Goal: Complete application form

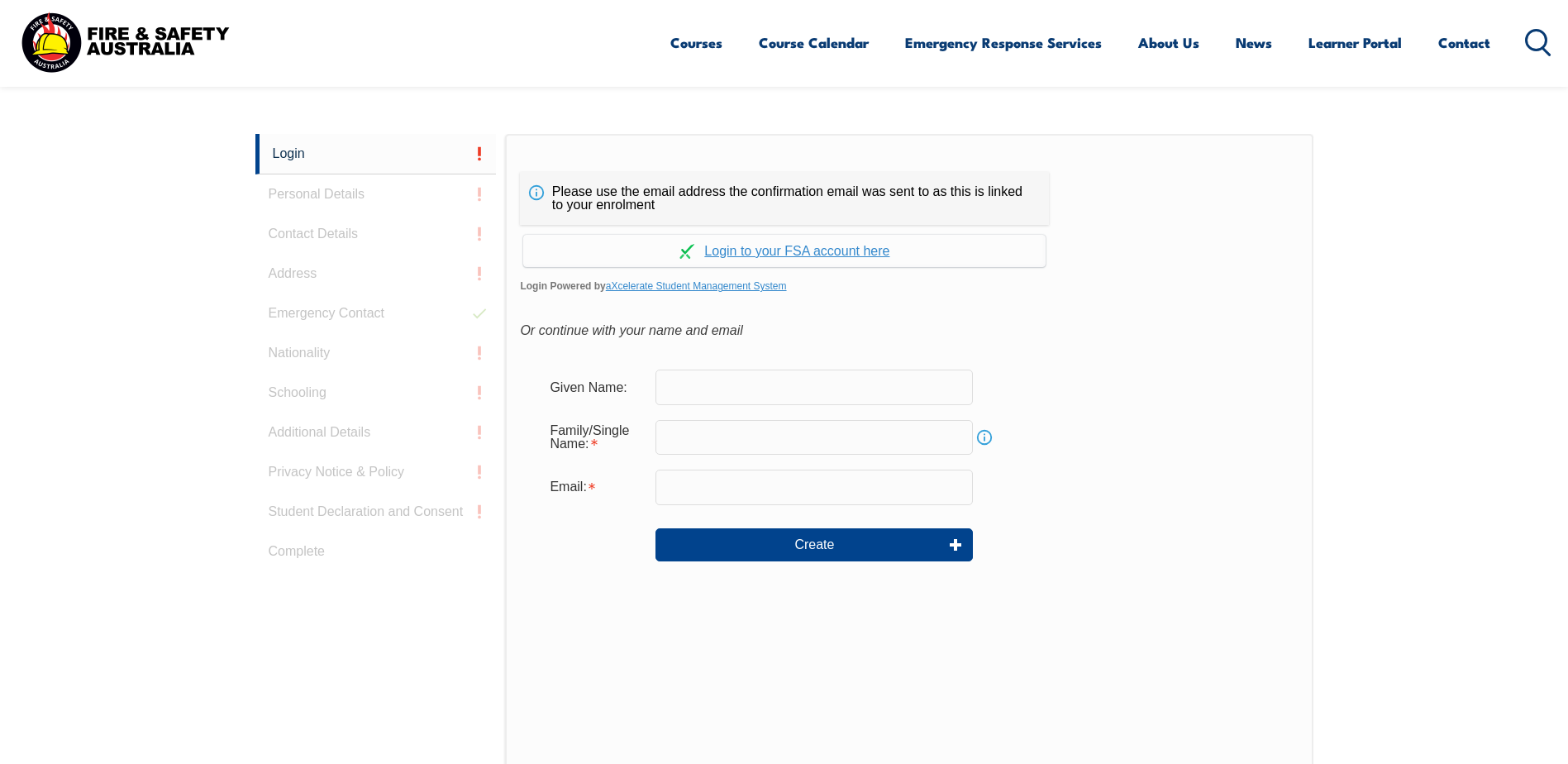
scroll to position [440, 0]
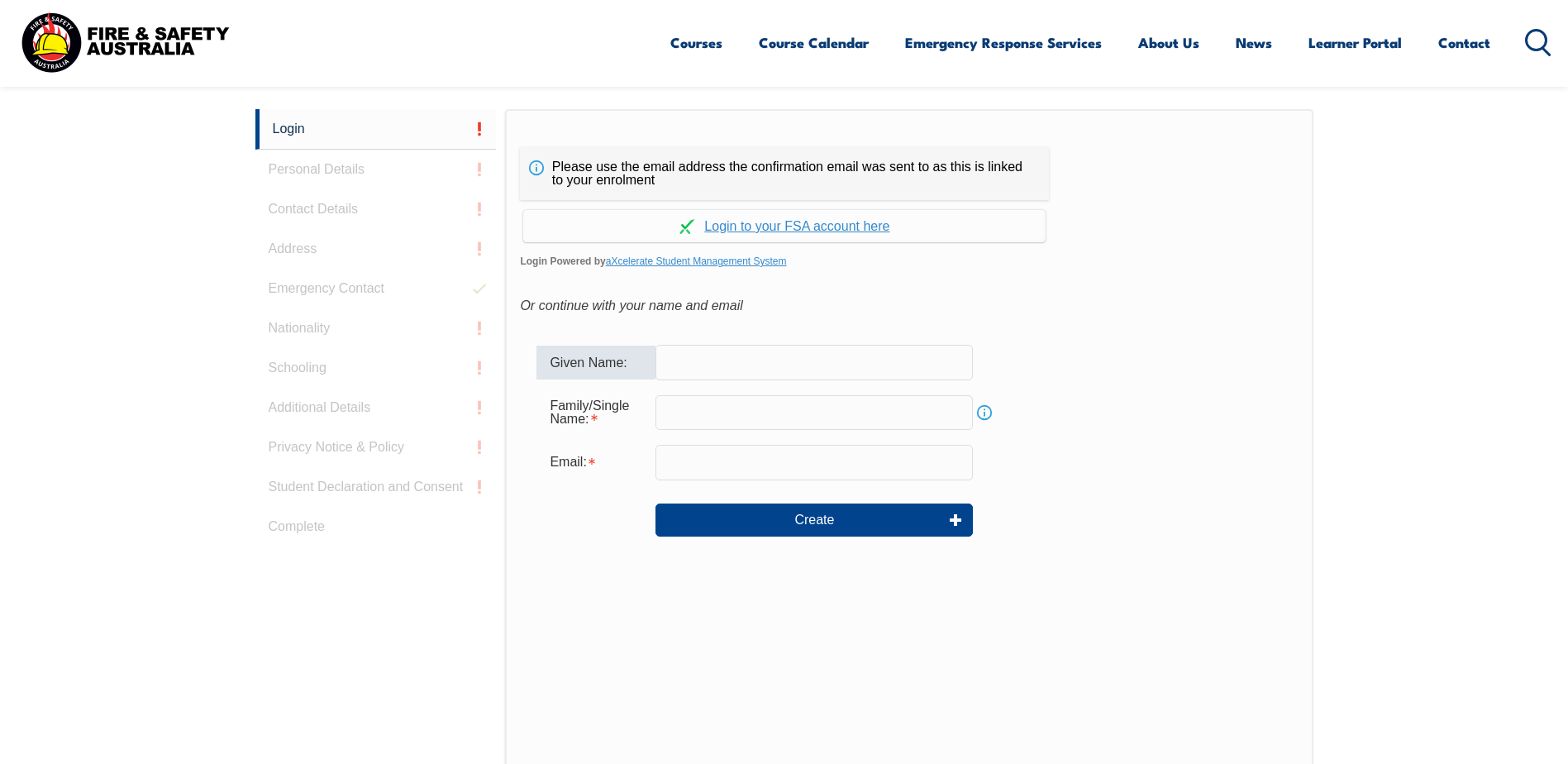
click at [885, 362] on input "text" at bounding box center [814, 361] width 317 height 35
type input "[PERSON_NAME]"
type input "Alcock"
type input "[PERSON_NAME][EMAIL_ADDRESS][PERSON_NAME][DOMAIN_NAME]"
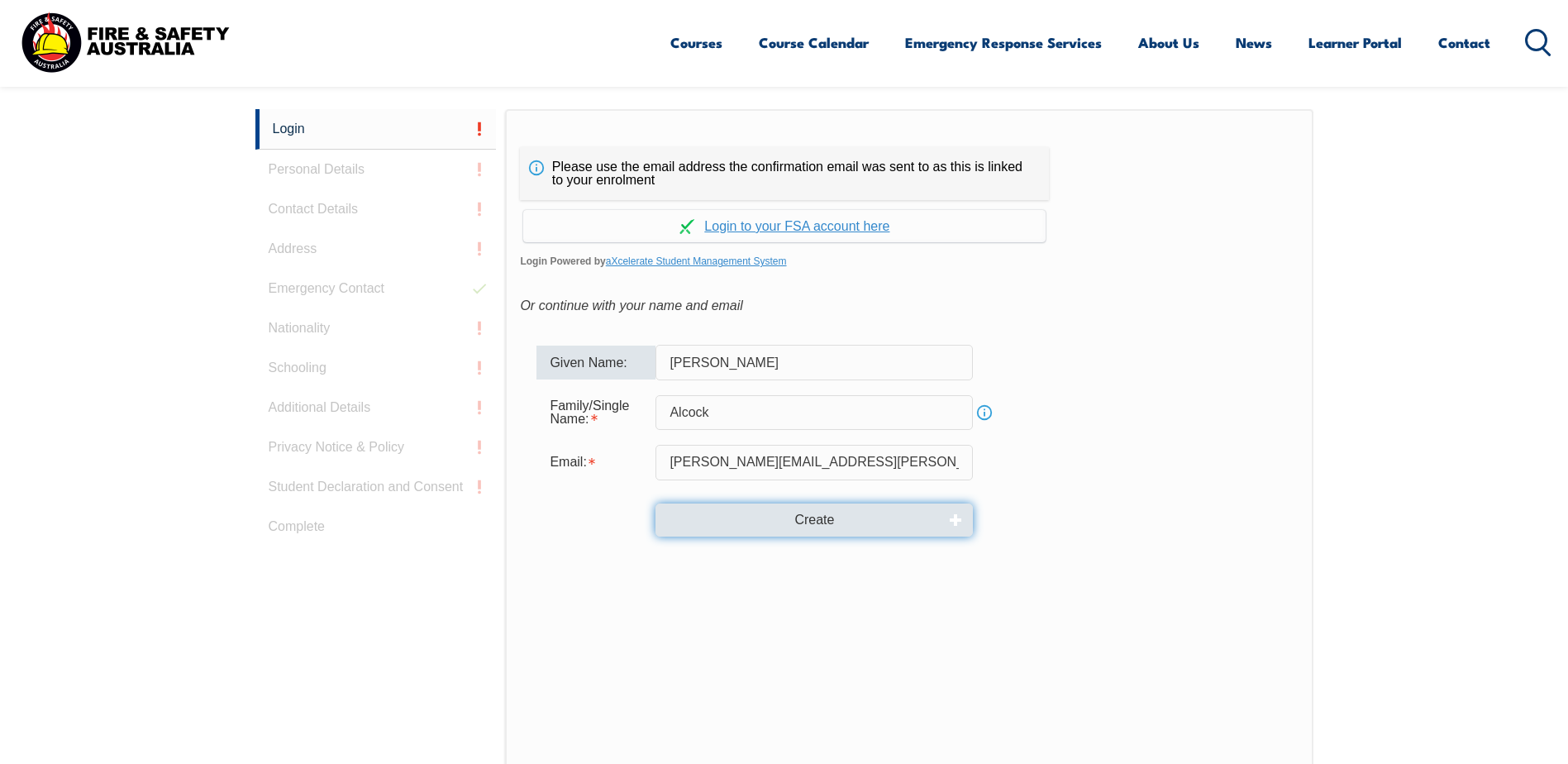
click at [815, 522] on button "Create" at bounding box center [814, 519] width 317 height 33
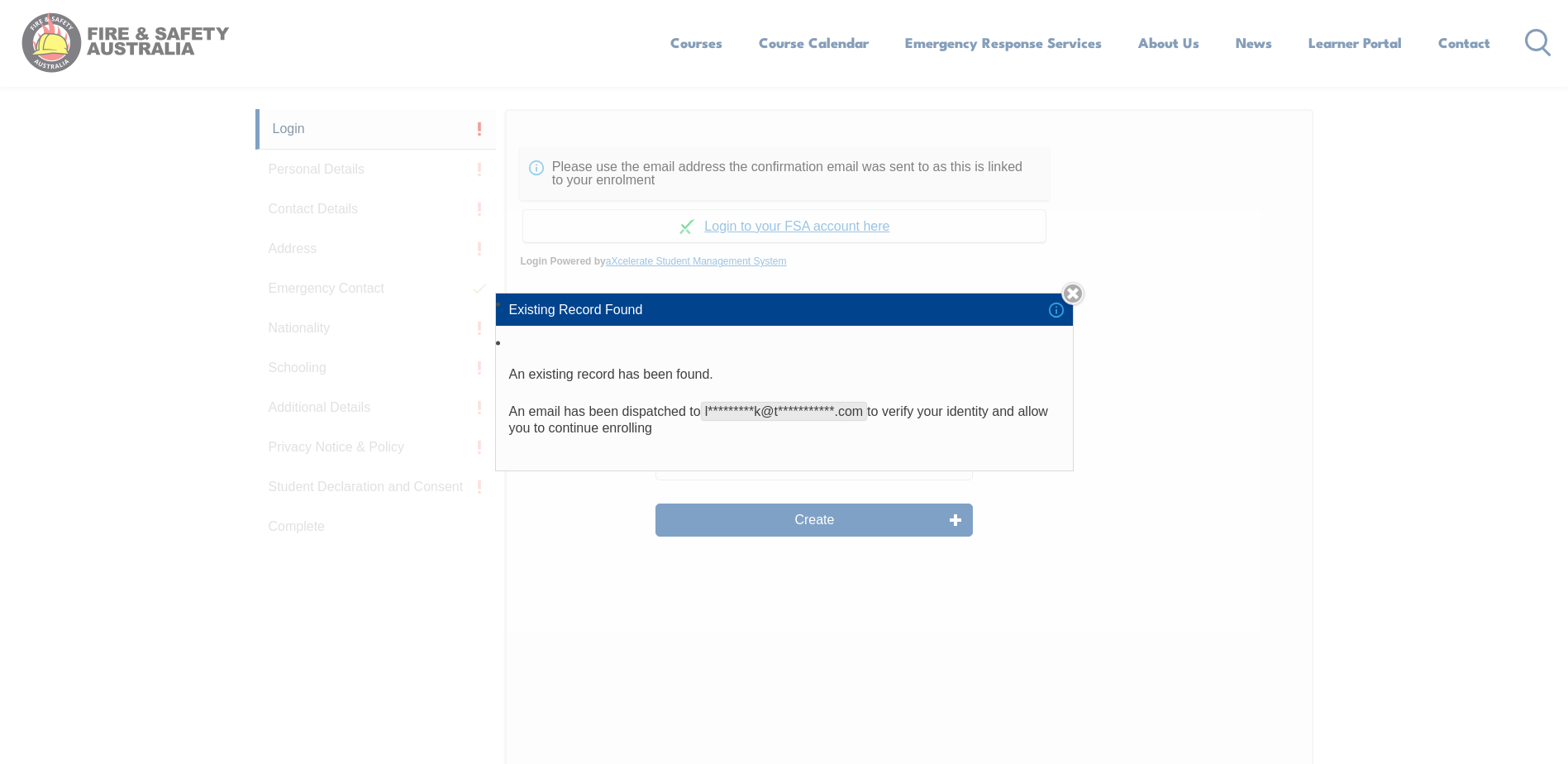
click at [1225, 405] on div "**********" at bounding box center [784, 382] width 1568 height 764
click at [1090, 224] on div "**********" at bounding box center [784, 382] width 1568 height 764
click at [1079, 293] on link "Close" at bounding box center [1072, 293] width 23 height 23
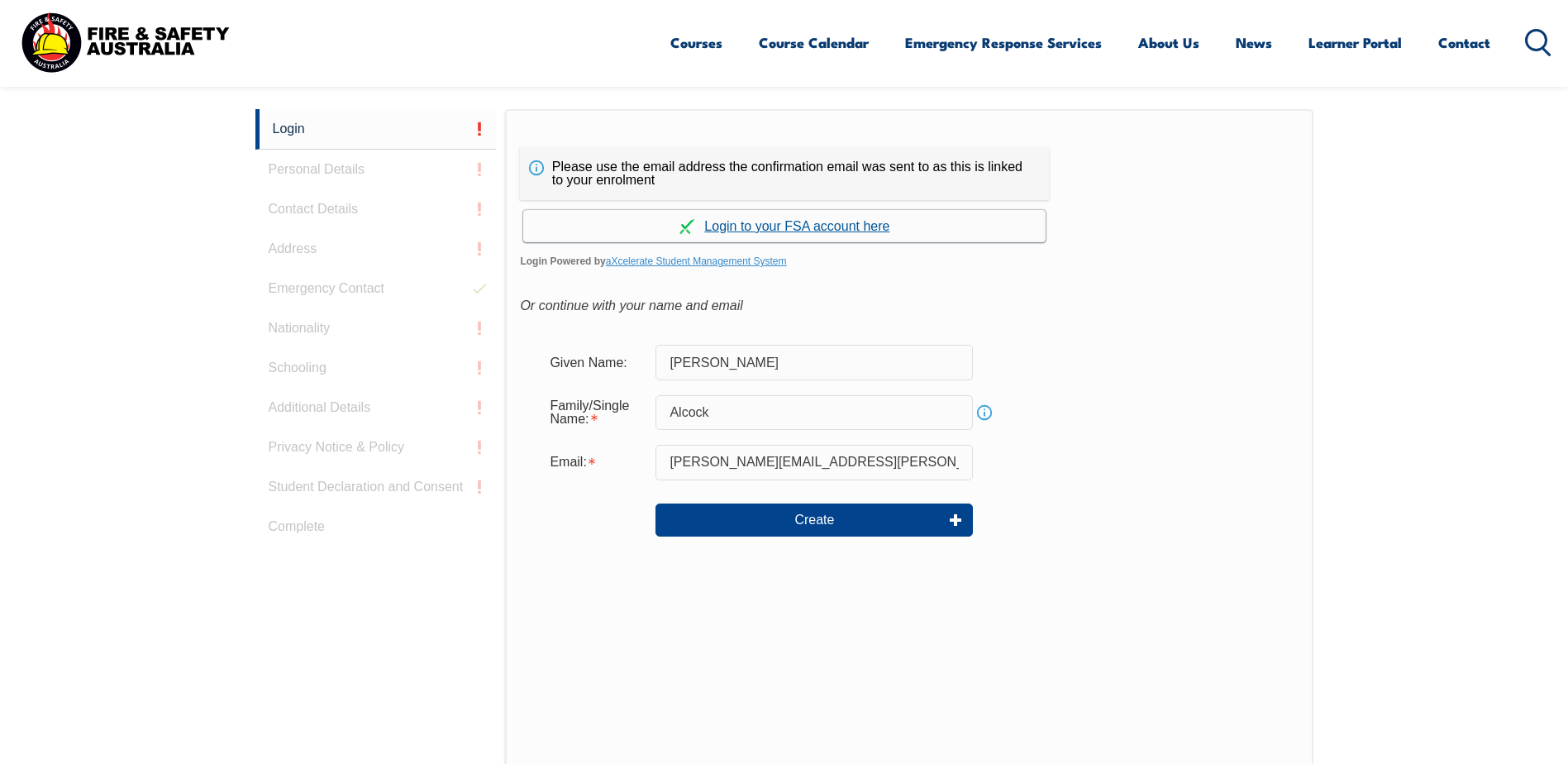
click at [815, 229] on link "Continue with aXcelerate" at bounding box center [784, 226] width 522 height 32
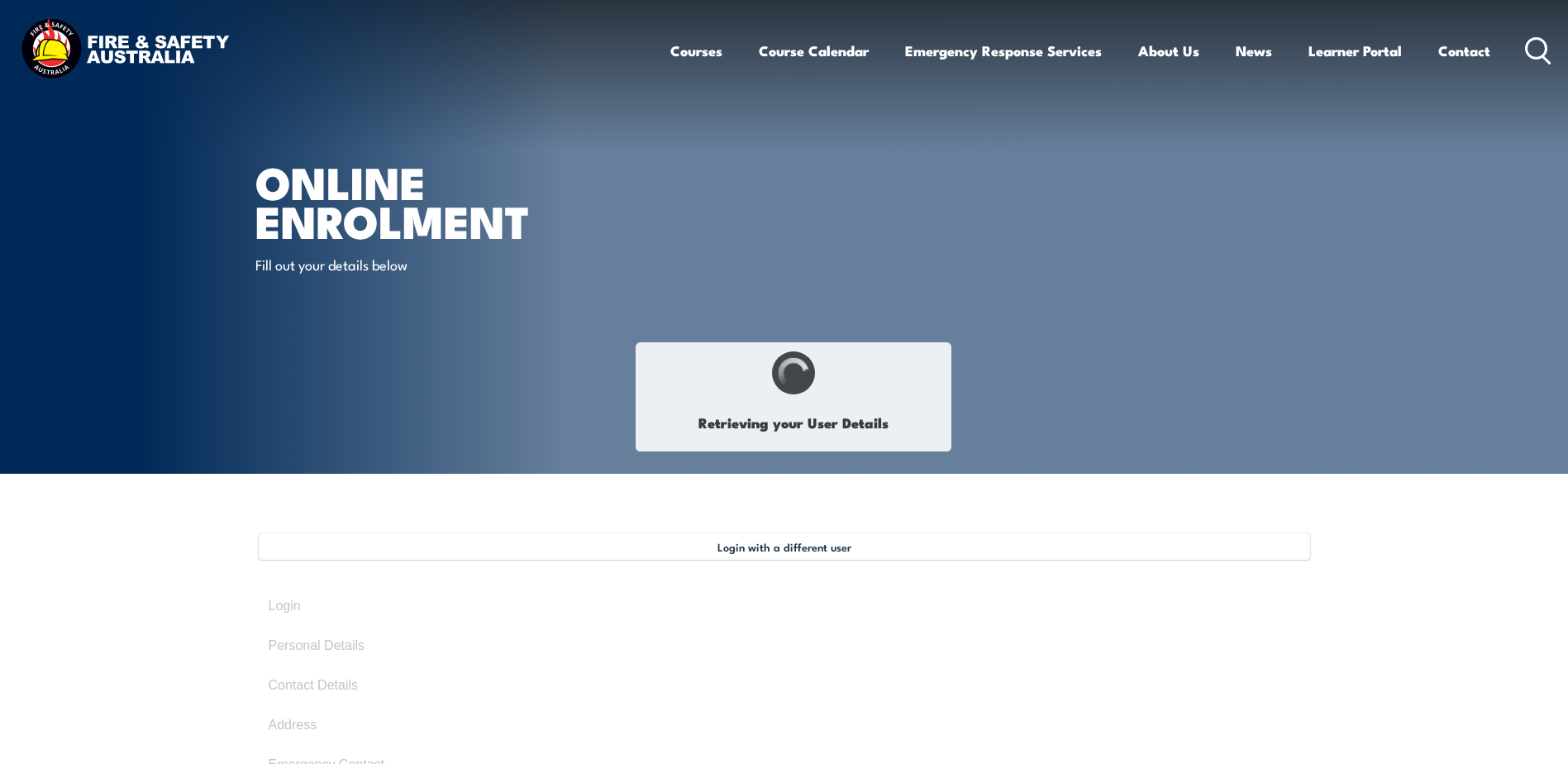
type input "[PERSON_NAME]"
type input "Alcock"
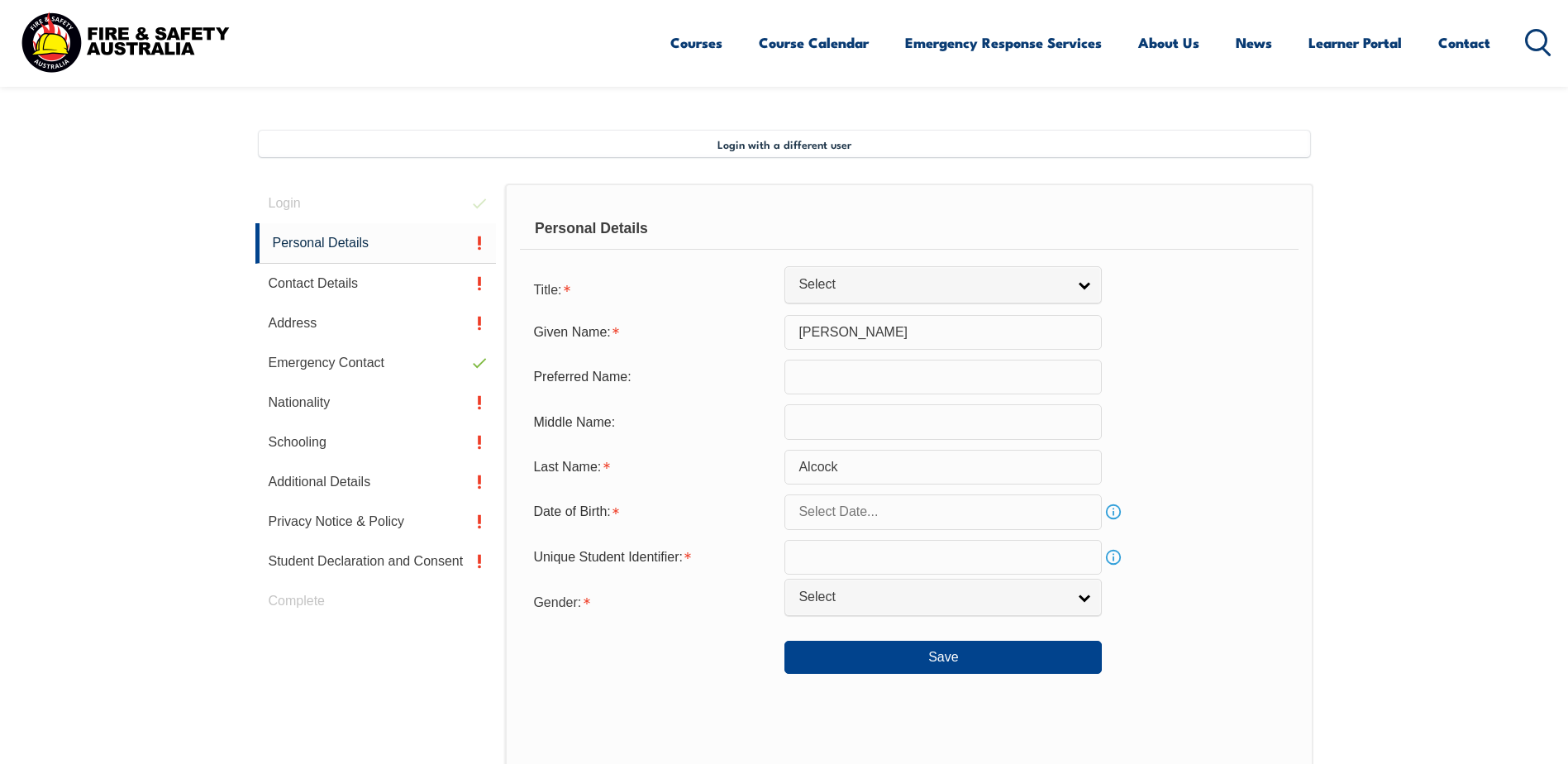
scroll to position [451, 0]
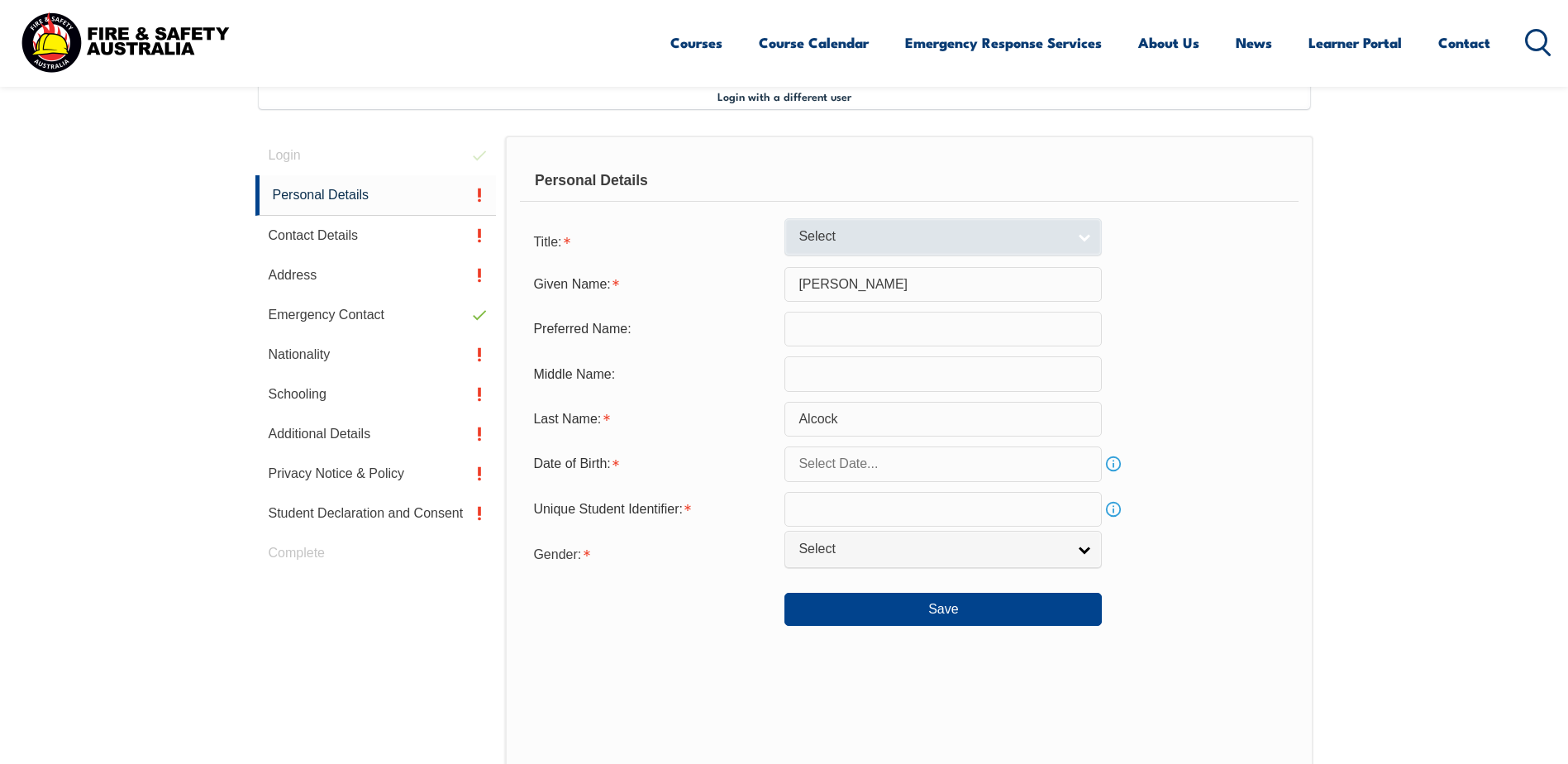
click at [919, 233] on span "Select" at bounding box center [932, 237] width 268 height 17
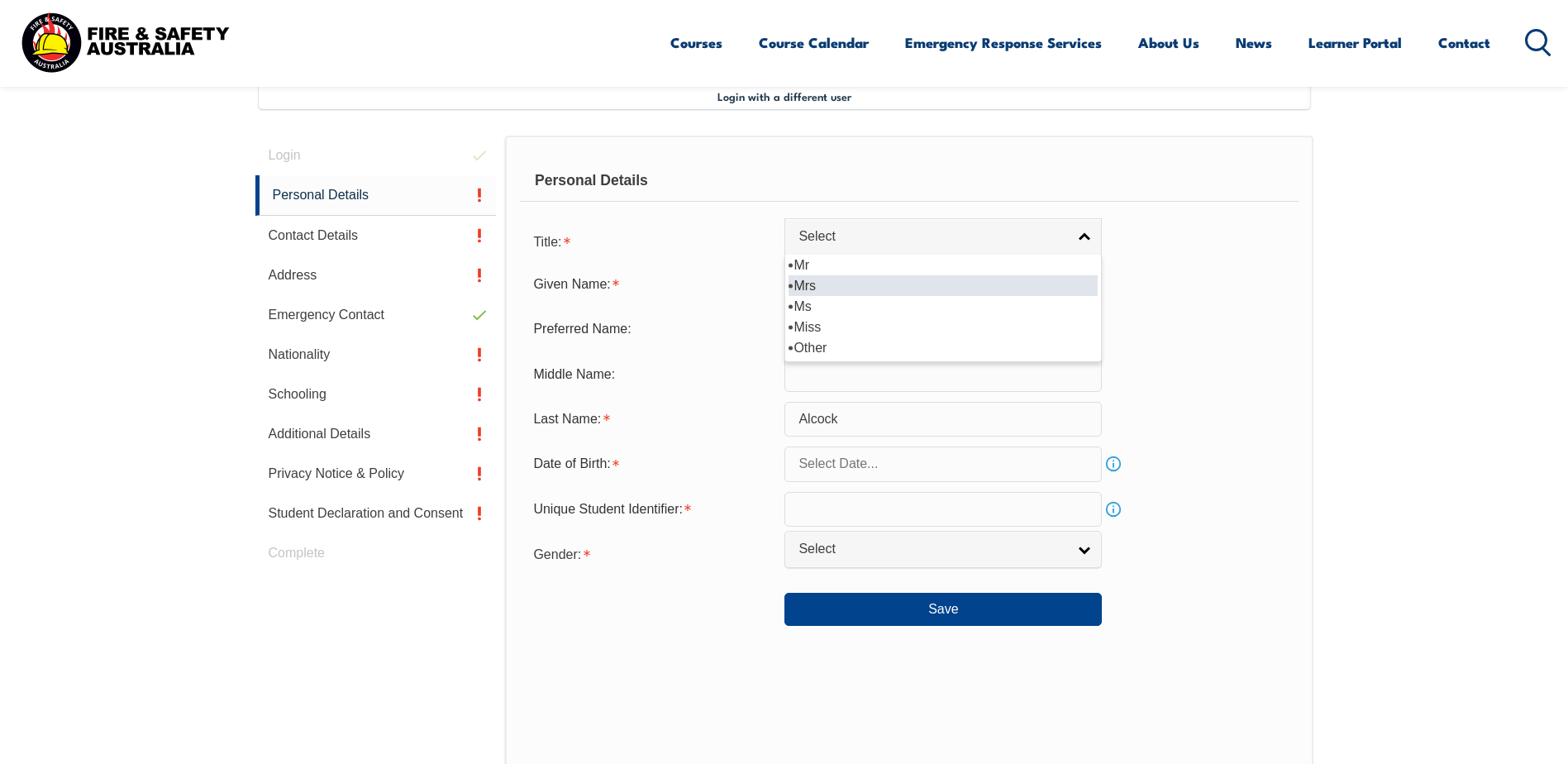
click at [819, 289] on li "Mrs" at bounding box center [943, 285] width 309 height 21
select select "Mrs"
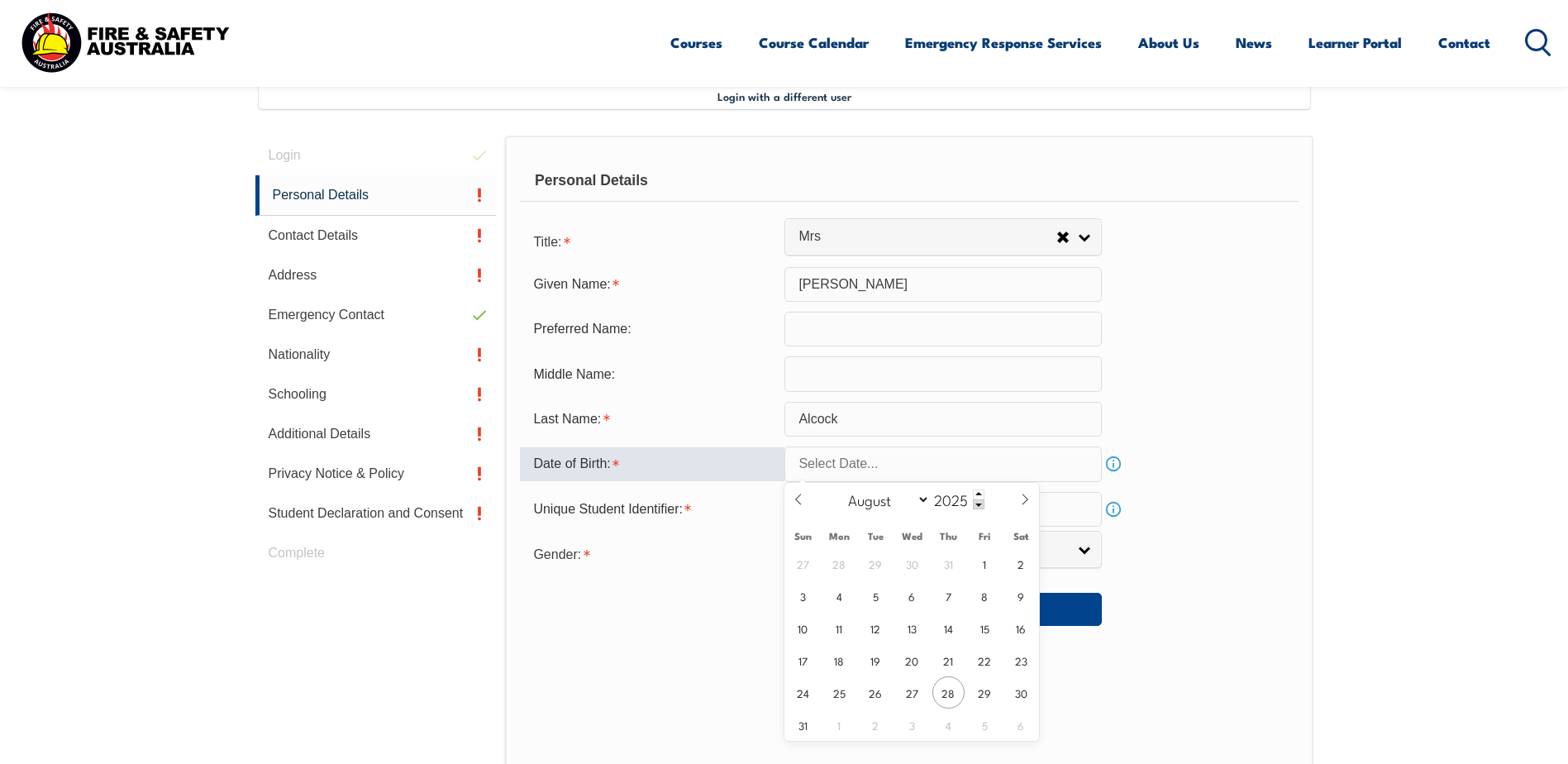
click at [847, 461] on input "text" at bounding box center [944, 463] width 317 height 35
click at [851, 463] on input "text" at bounding box center [944, 463] width 317 height 35
click at [979, 495] on span at bounding box center [978, 494] width 11 height 10
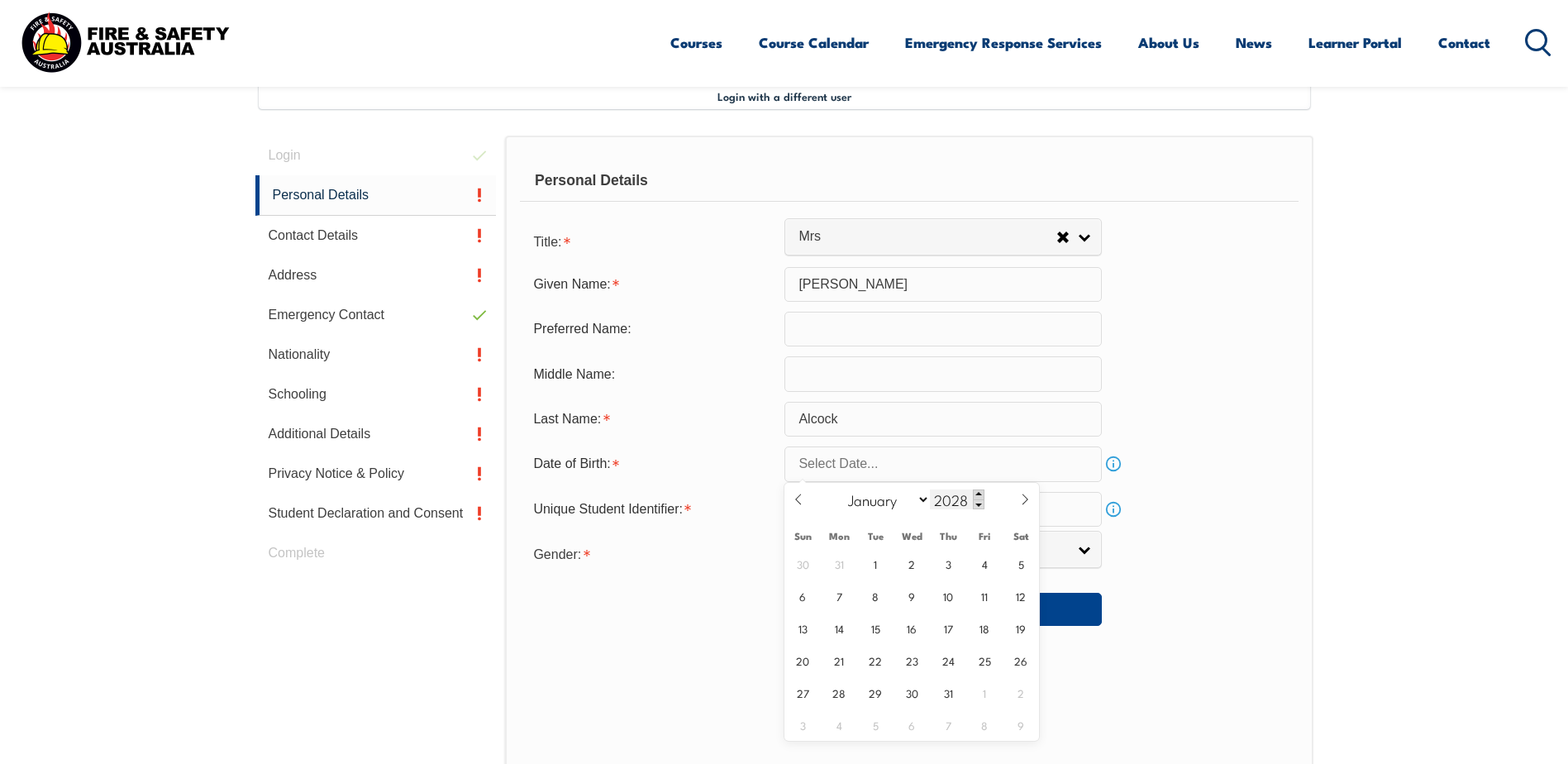
click at [979, 495] on span at bounding box center [978, 494] width 11 height 10
click at [976, 501] on span at bounding box center [978, 504] width 11 height 10
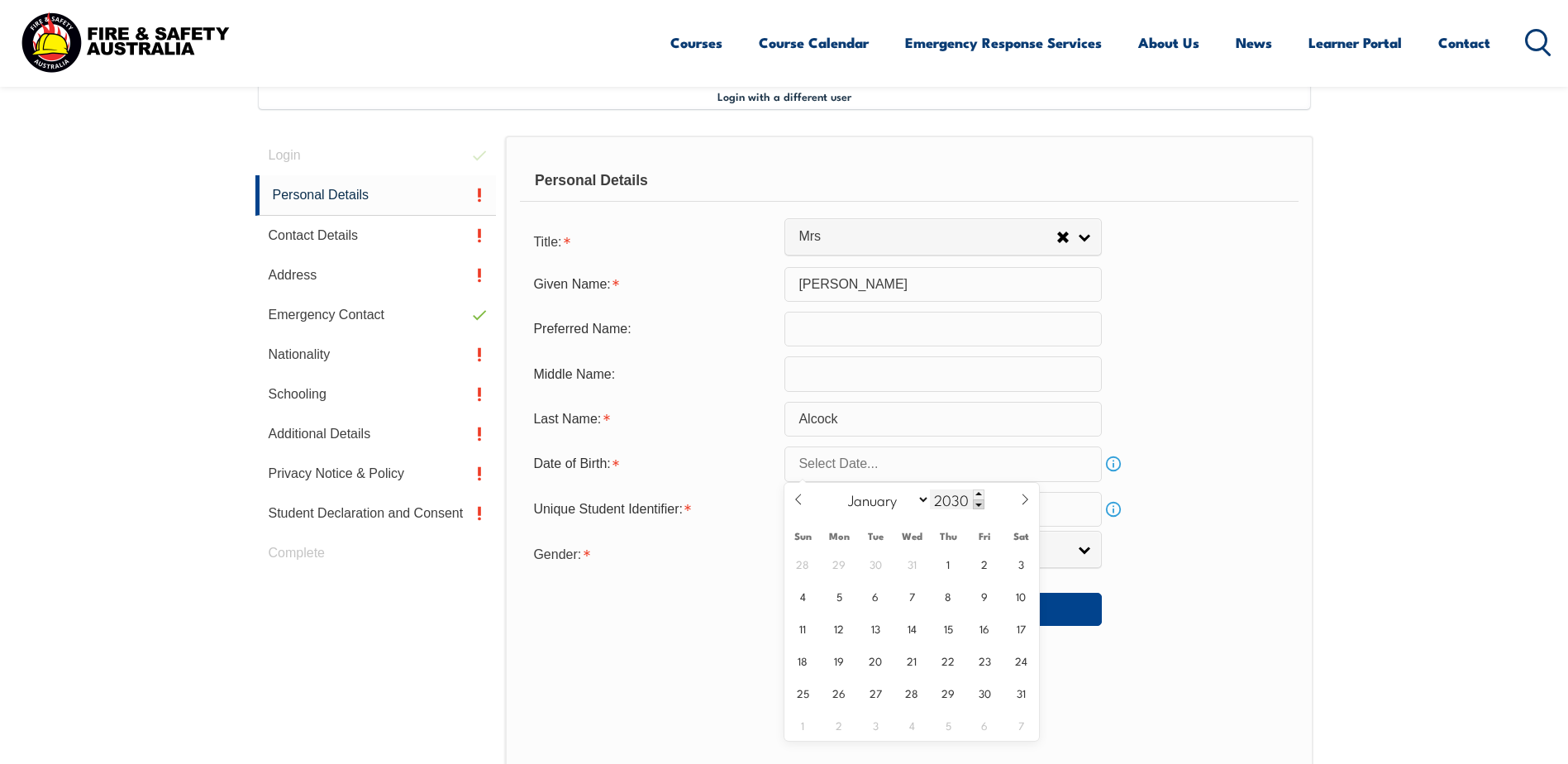
type input "2029"
click at [926, 501] on select "January February March April May June July August September October November De…" at bounding box center [885, 498] width 90 height 22
select select "11"
click at [840, 488] on select "January February March April May June July August September October November De…" at bounding box center [885, 498] width 90 height 22
click at [959, 498] on input "2029" at bounding box center [958, 498] width 54 height 20
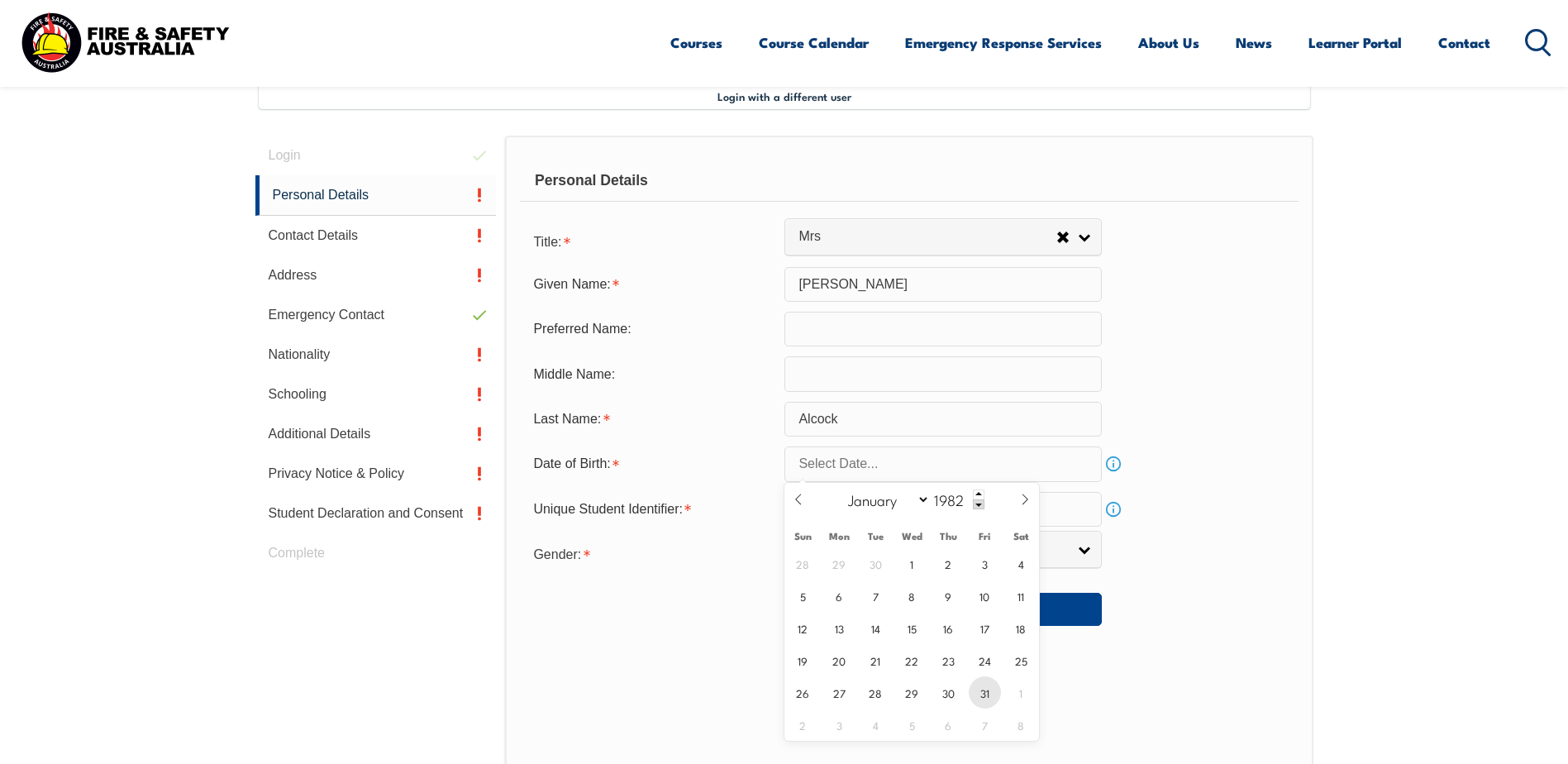
type input "1982"
click at [988, 701] on span "31" at bounding box center [985, 692] width 32 height 32
type input "December 31, 1982"
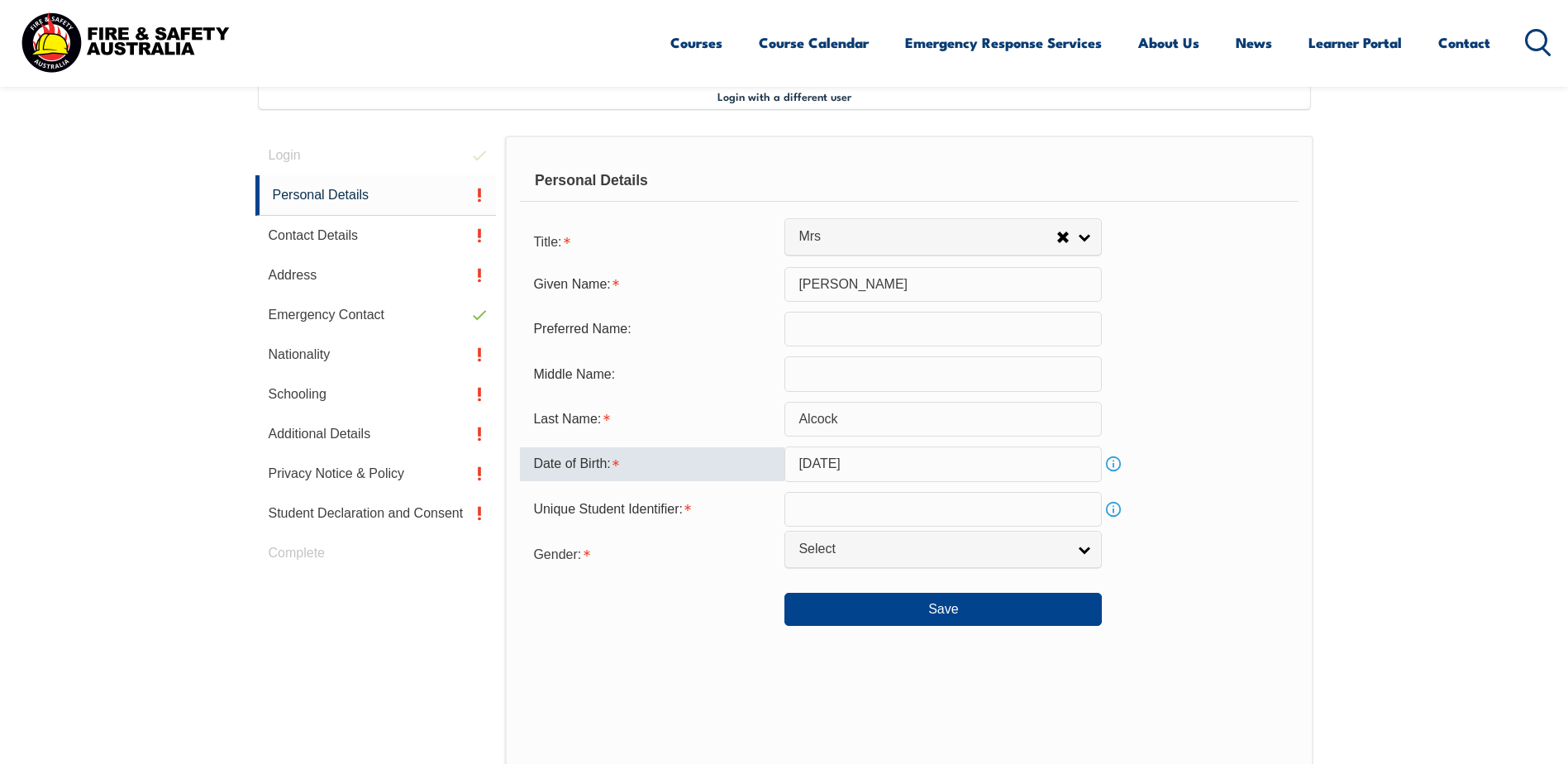
click at [1116, 508] on link "Info" at bounding box center [1114, 509] width 23 height 23
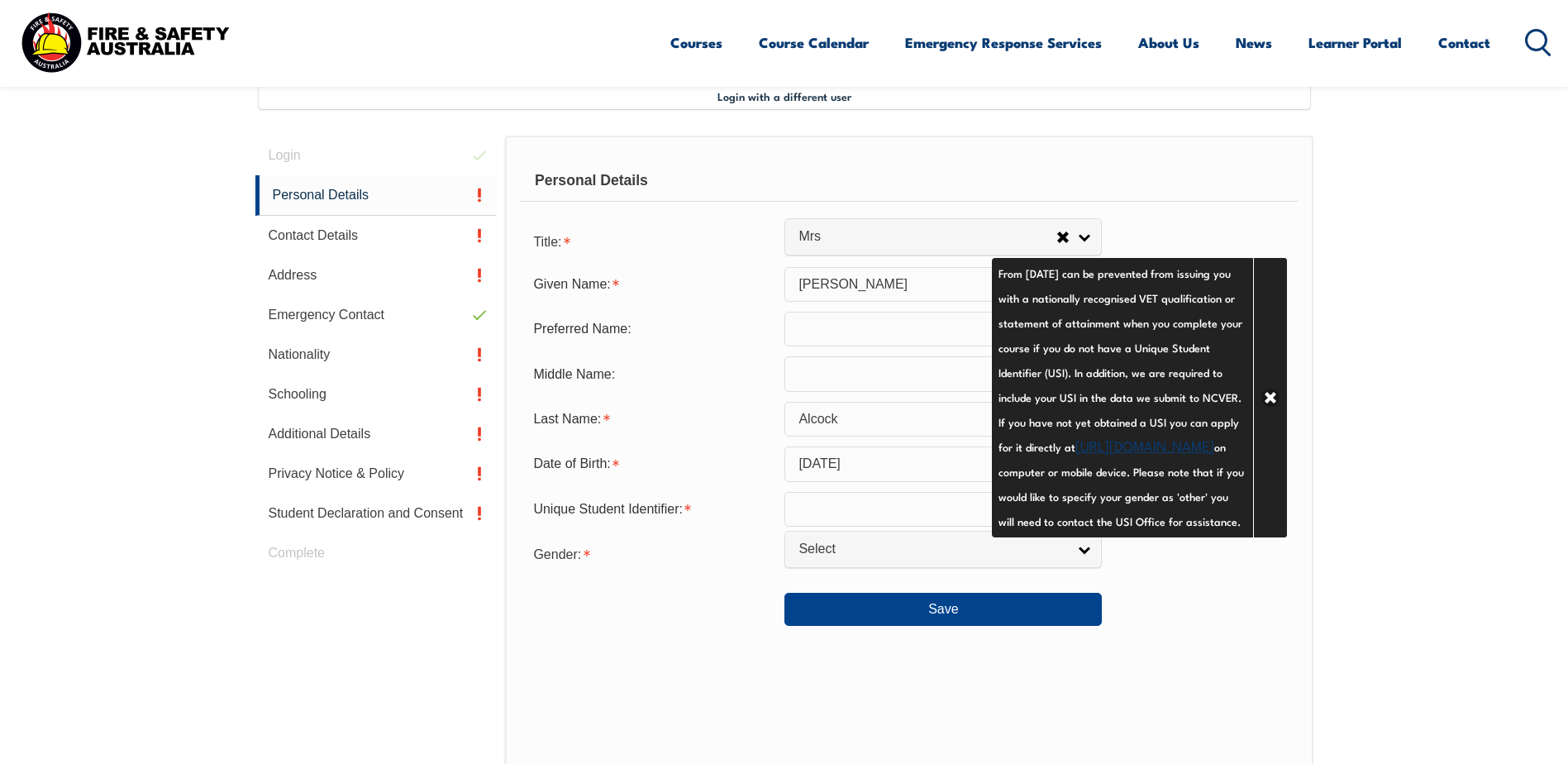
click at [1391, 290] on section "Login with a different user Login Personal Details Contact Details Address Emer…" at bounding box center [784, 533] width 1568 height 1020
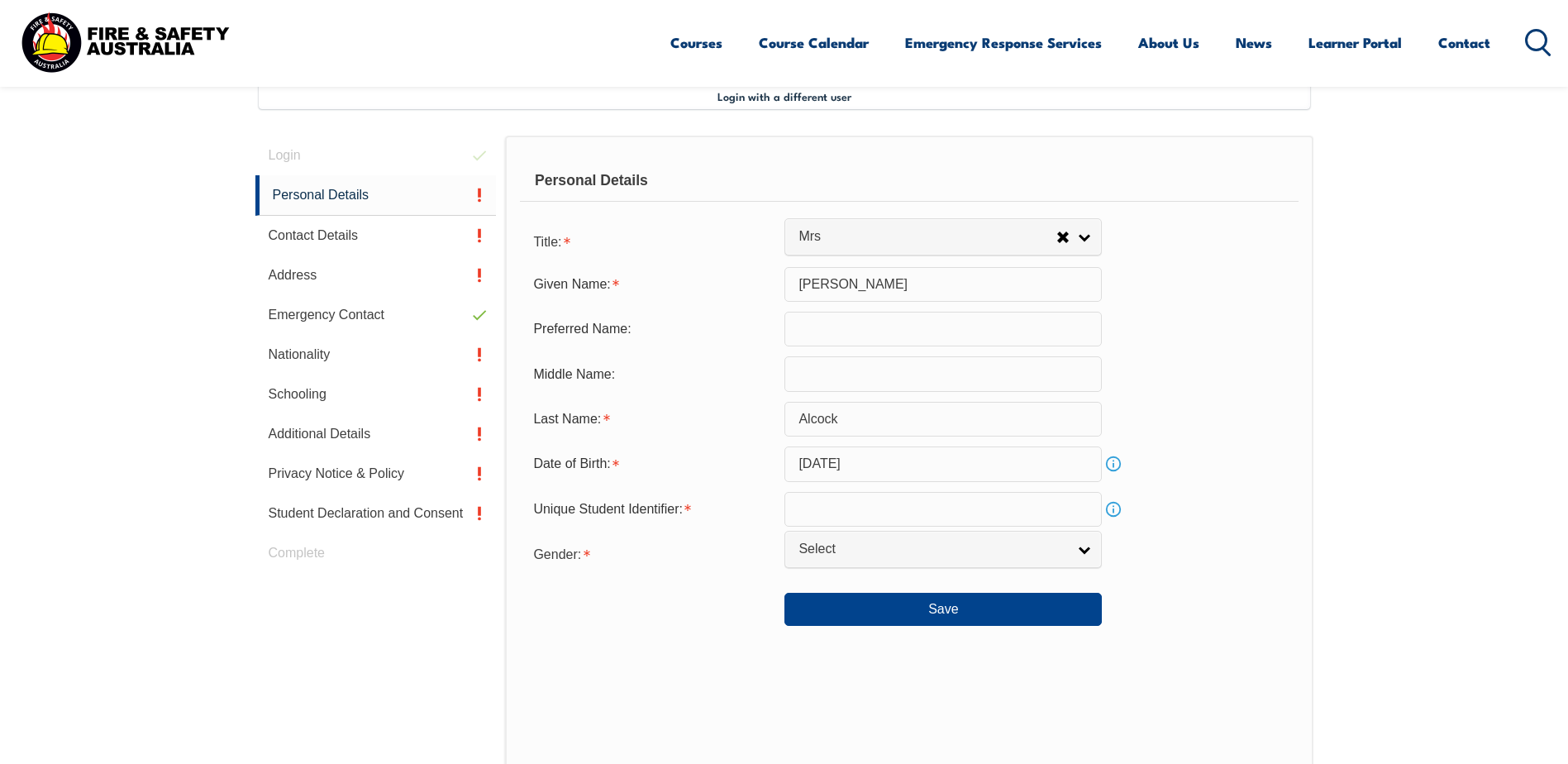
click at [1116, 510] on link "Info" at bounding box center [1114, 509] width 23 height 23
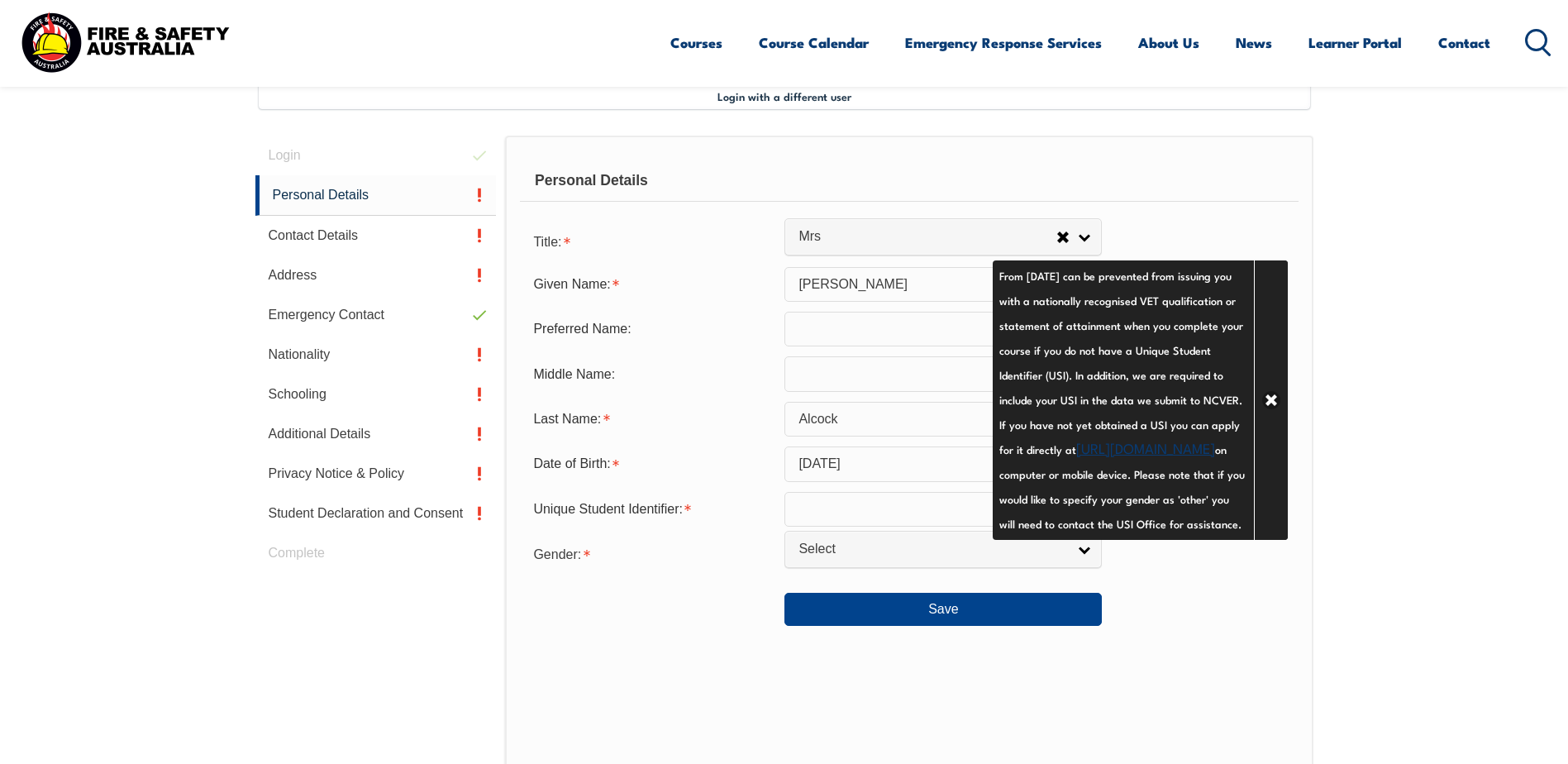
click at [1495, 507] on section "Login with a different user Login Personal Details Contact Details Address Emer…" at bounding box center [784, 533] width 1568 height 1020
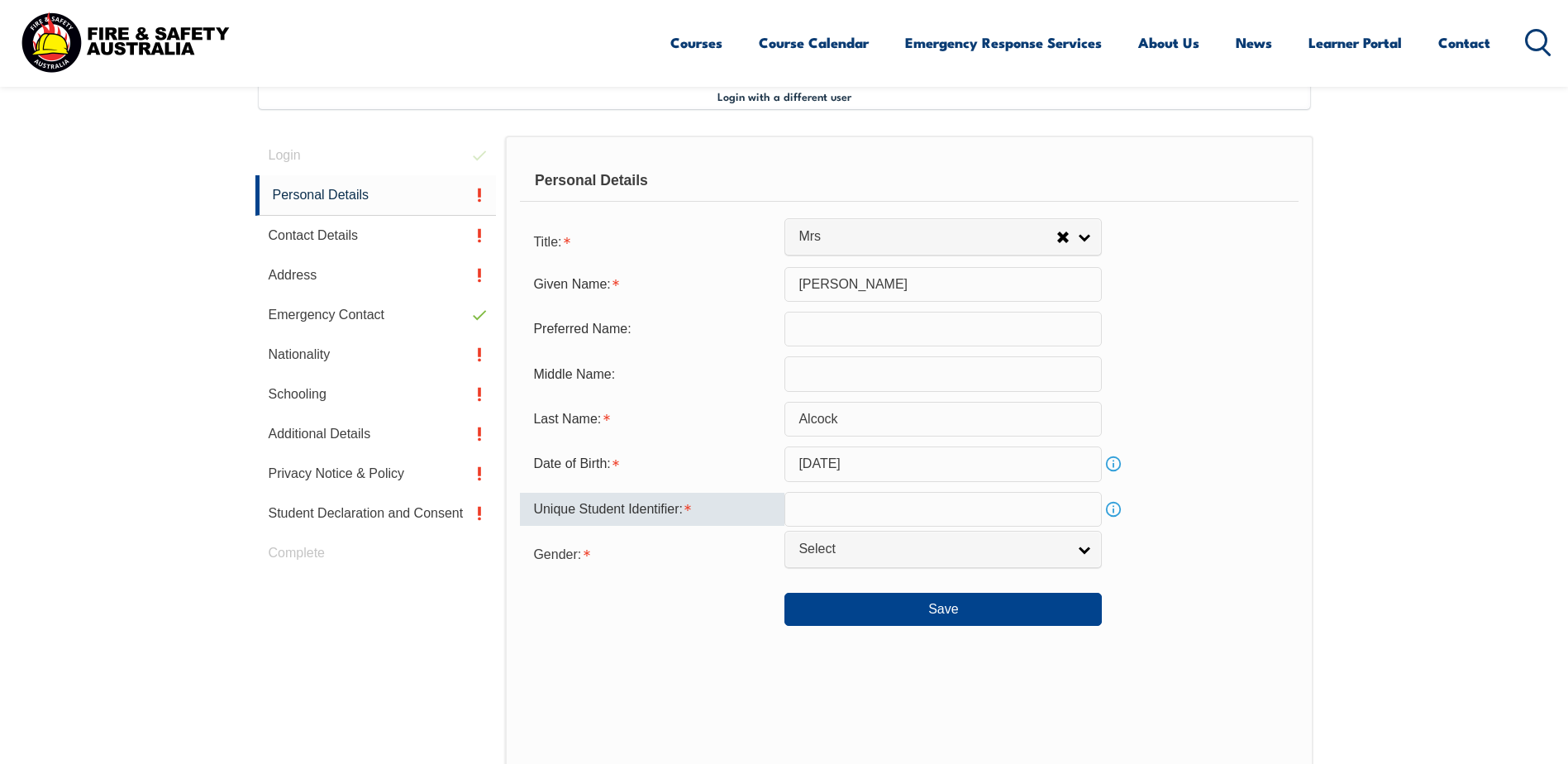
click at [915, 518] on input "text" at bounding box center [944, 509] width 317 height 35
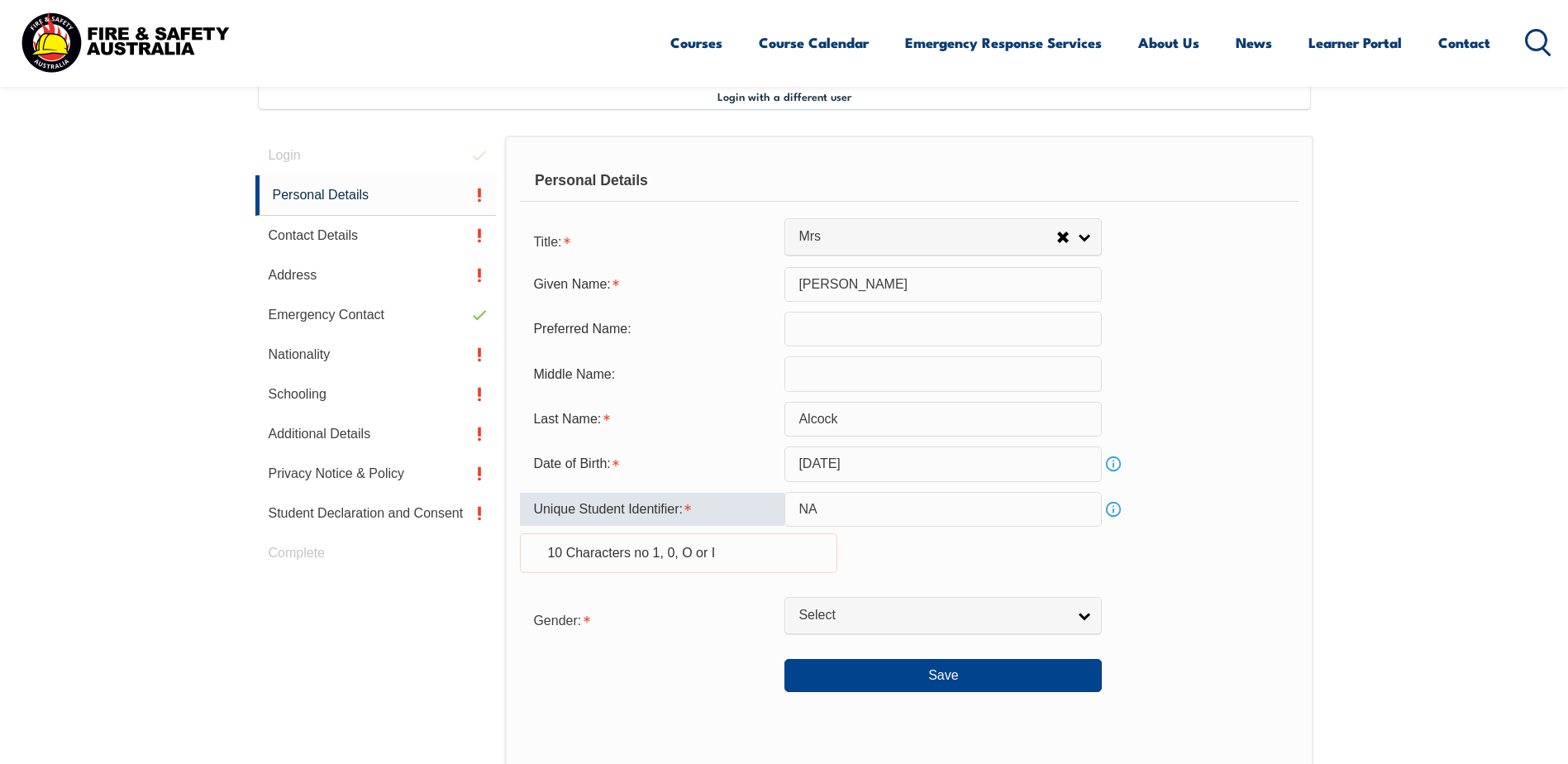
type input "N"
click at [1303, 581] on div "Personal Details Title: Mr Mrs Ms Miss Other Mrs Mr Mrs Ms Miss Other Given Nam…" at bounding box center [909, 531] width 807 height 792
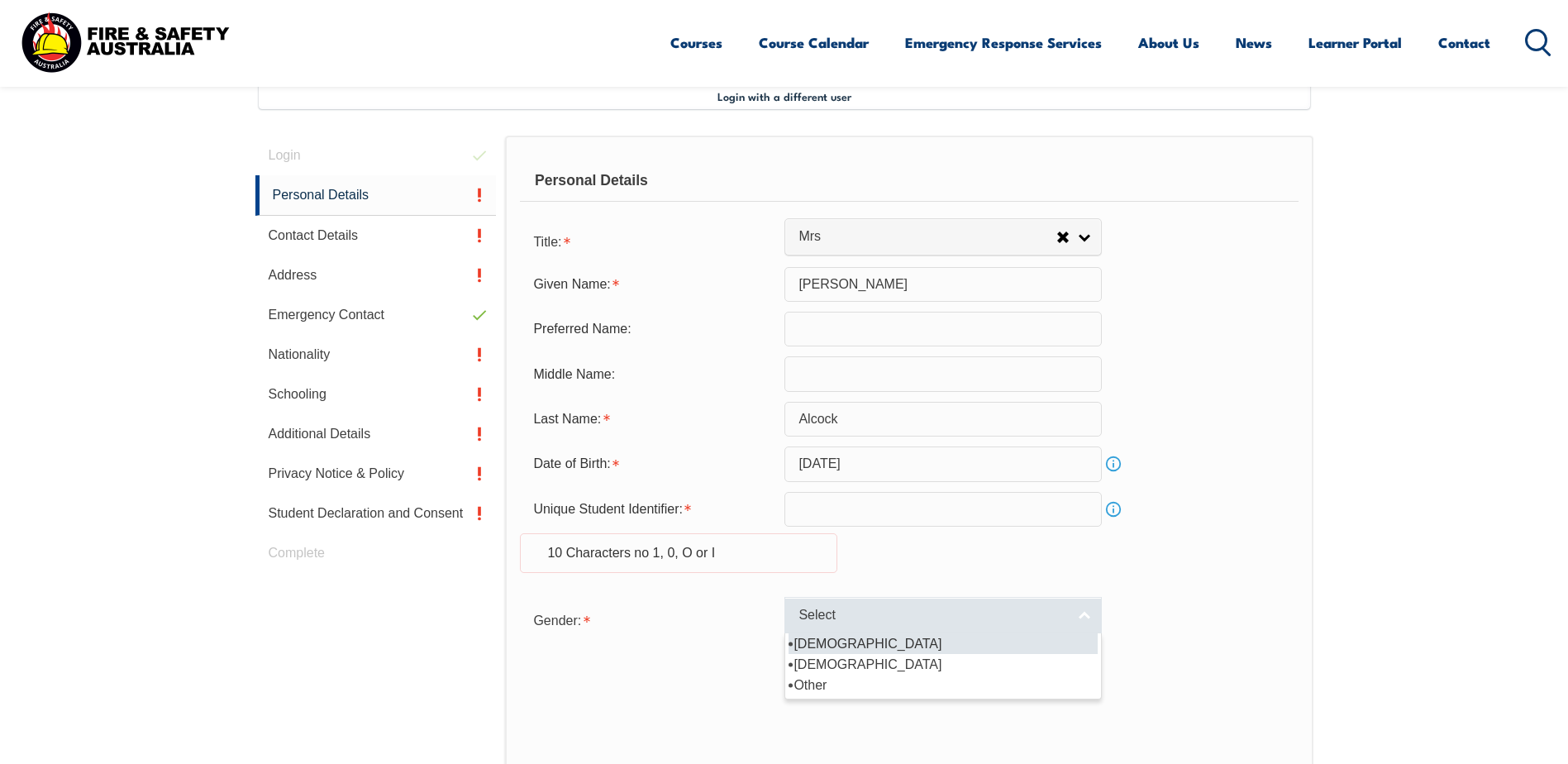
click at [937, 619] on span "Select" at bounding box center [932, 615] width 268 height 17
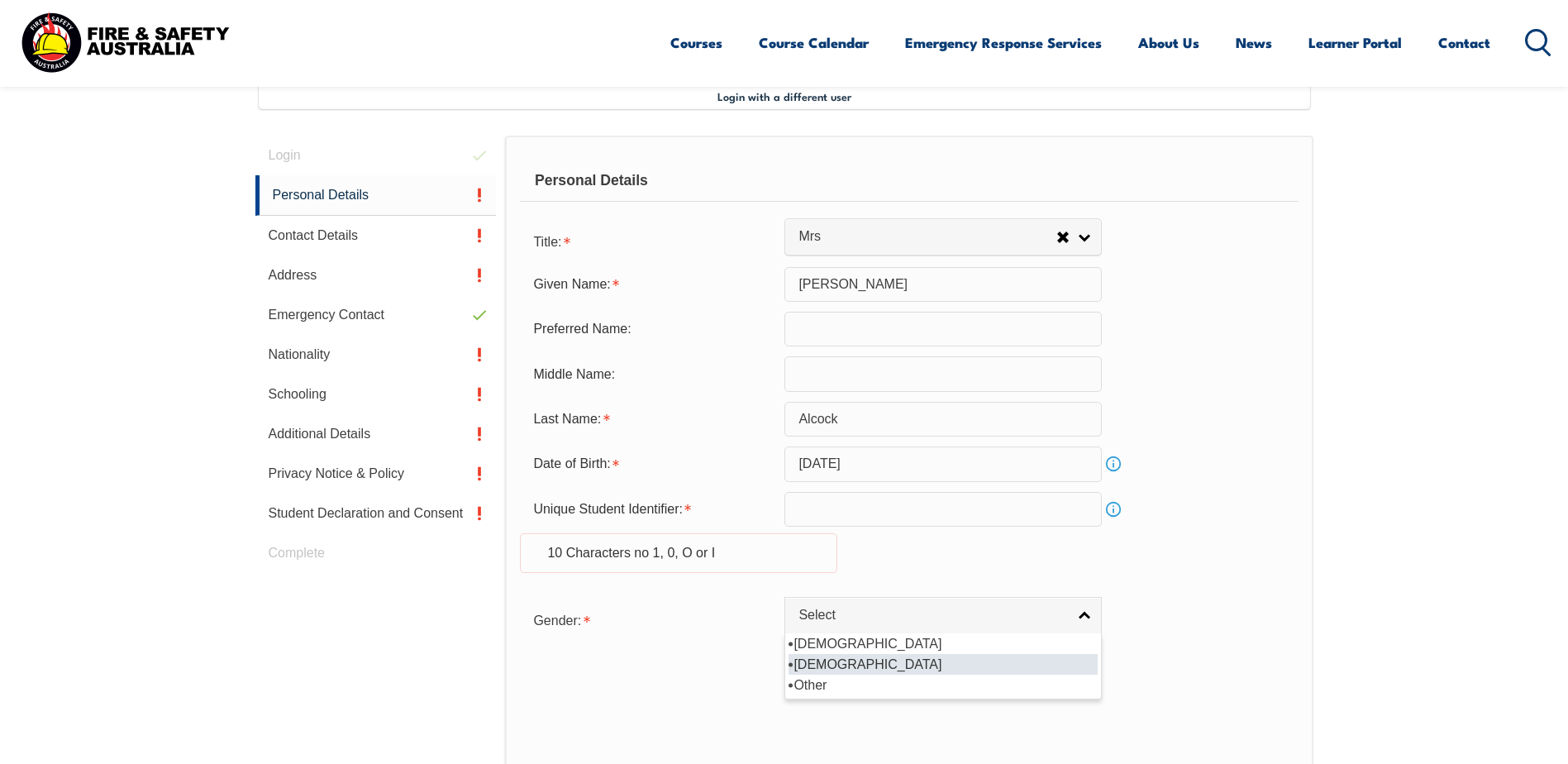
click at [856, 662] on li "[DEMOGRAPHIC_DATA]" at bounding box center [943, 664] width 309 height 21
select select "F"
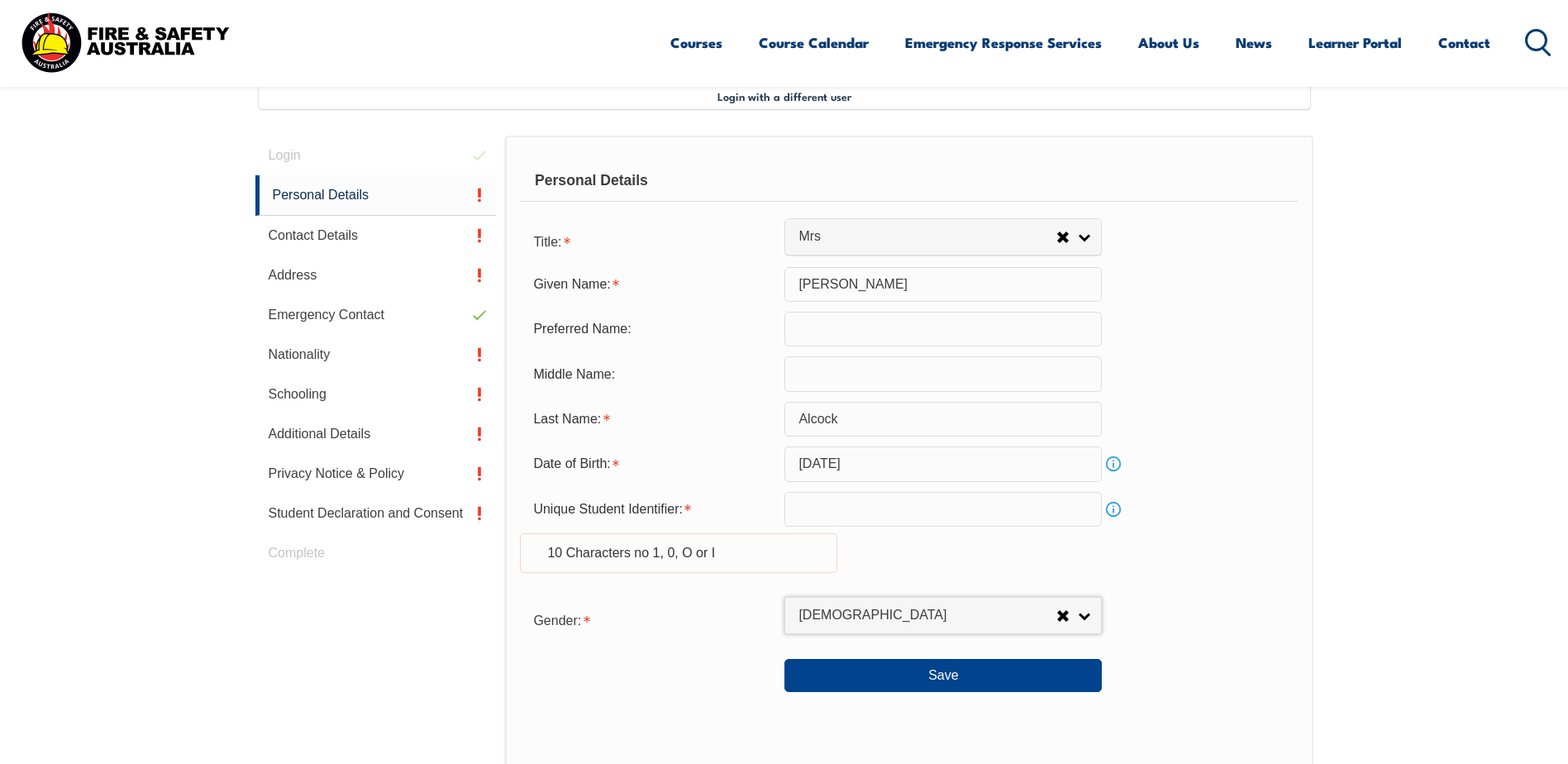
click at [1280, 471] on div "Date of Birth: December 31, 1982 Info" at bounding box center [909, 463] width 778 height 35
click at [1391, 473] on section "Login with a different user Login Personal Details Contact Details Address Emer…" at bounding box center [784, 567] width 1568 height 1087
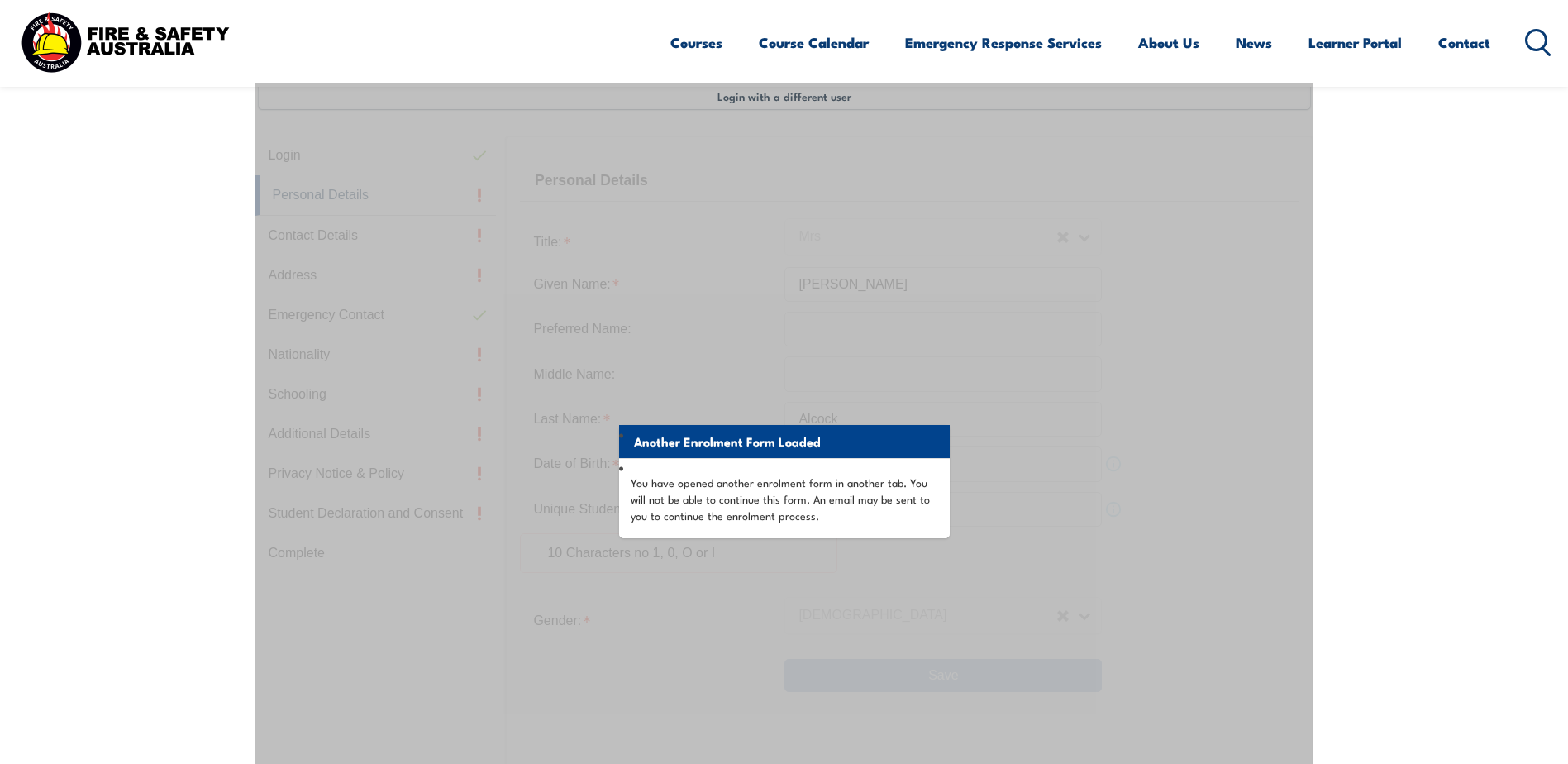
click at [1419, 455] on section "Login with a different user Login Personal Details Contact Details Address Emer…" at bounding box center [784, 567] width 1568 height 1087
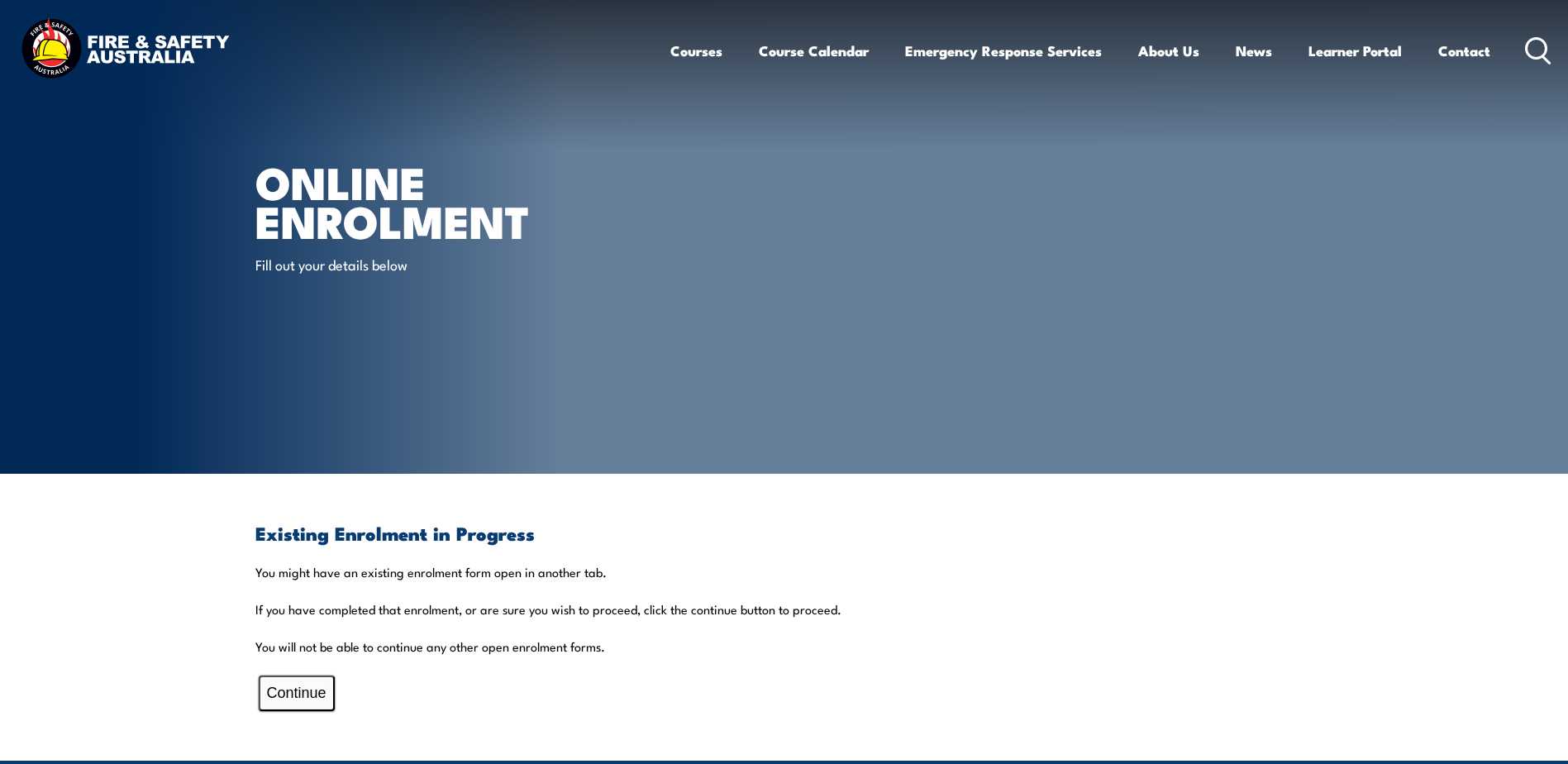
click at [304, 695] on button "Continue" at bounding box center [297, 693] width 76 height 36
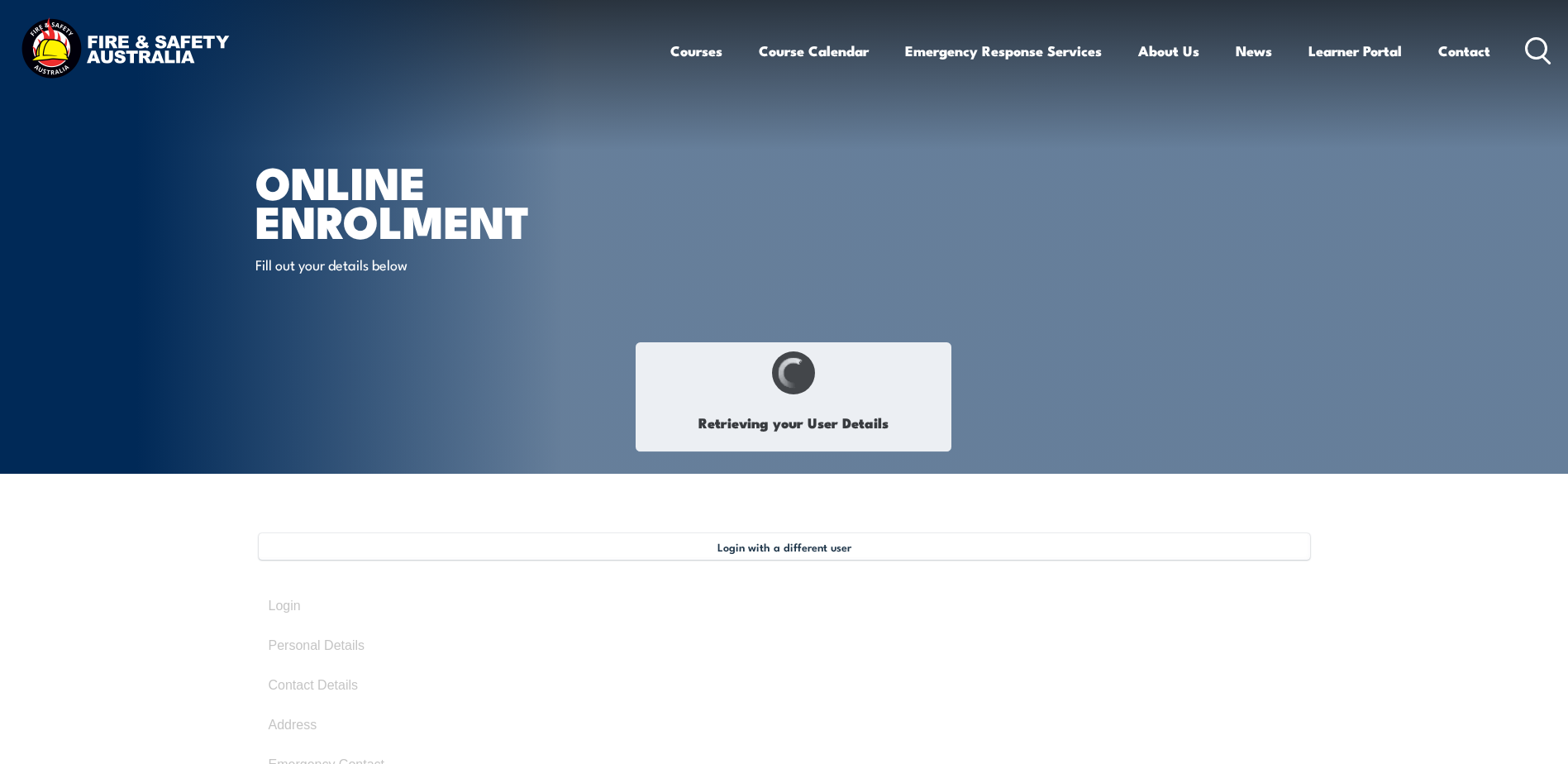
type input "[PERSON_NAME]"
type input "Alcock"
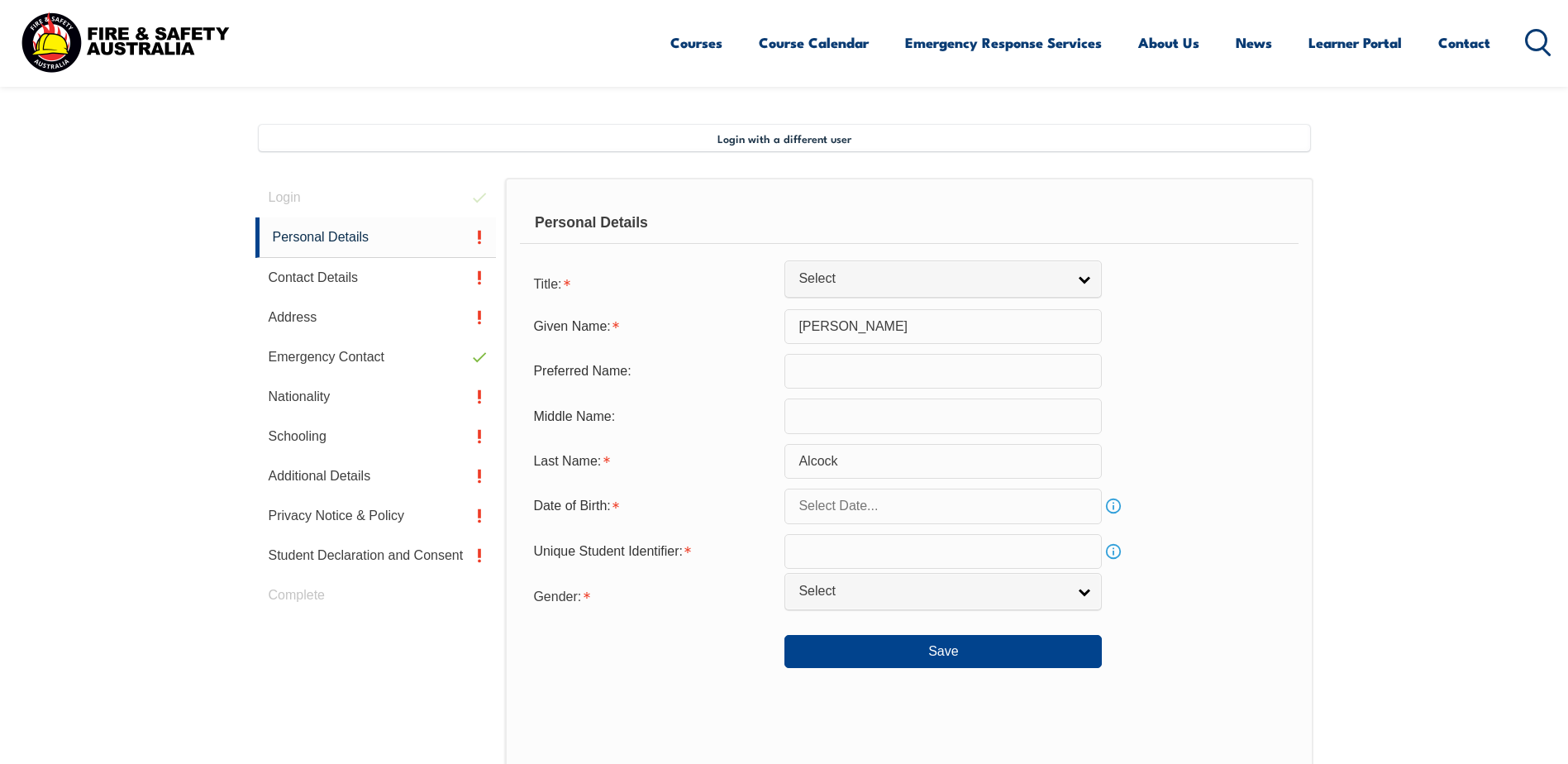
scroll to position [451, 0]
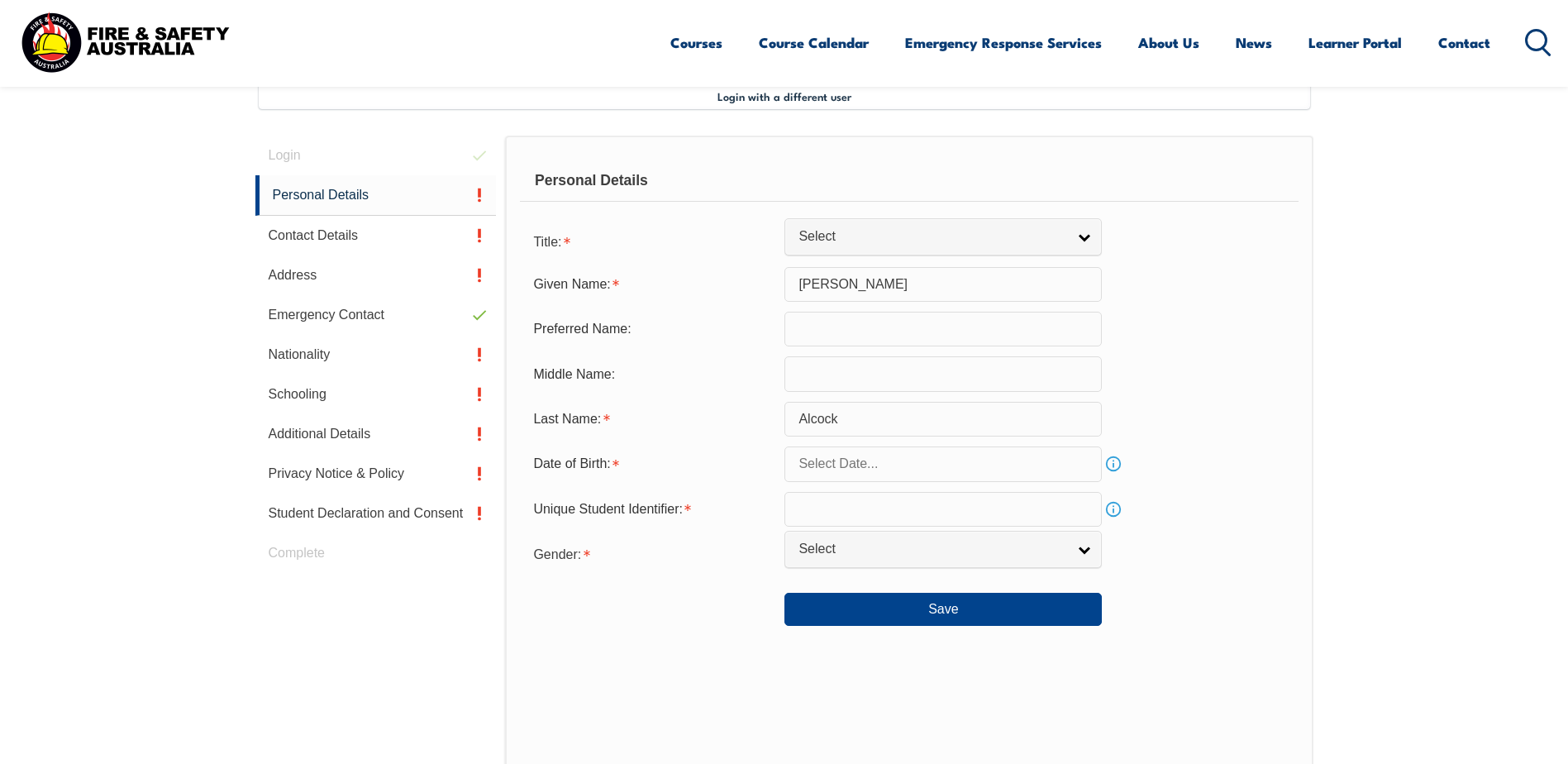
click at [1115, 508] on link "Info" at bounding box center [1114, 509] width 23 height 23
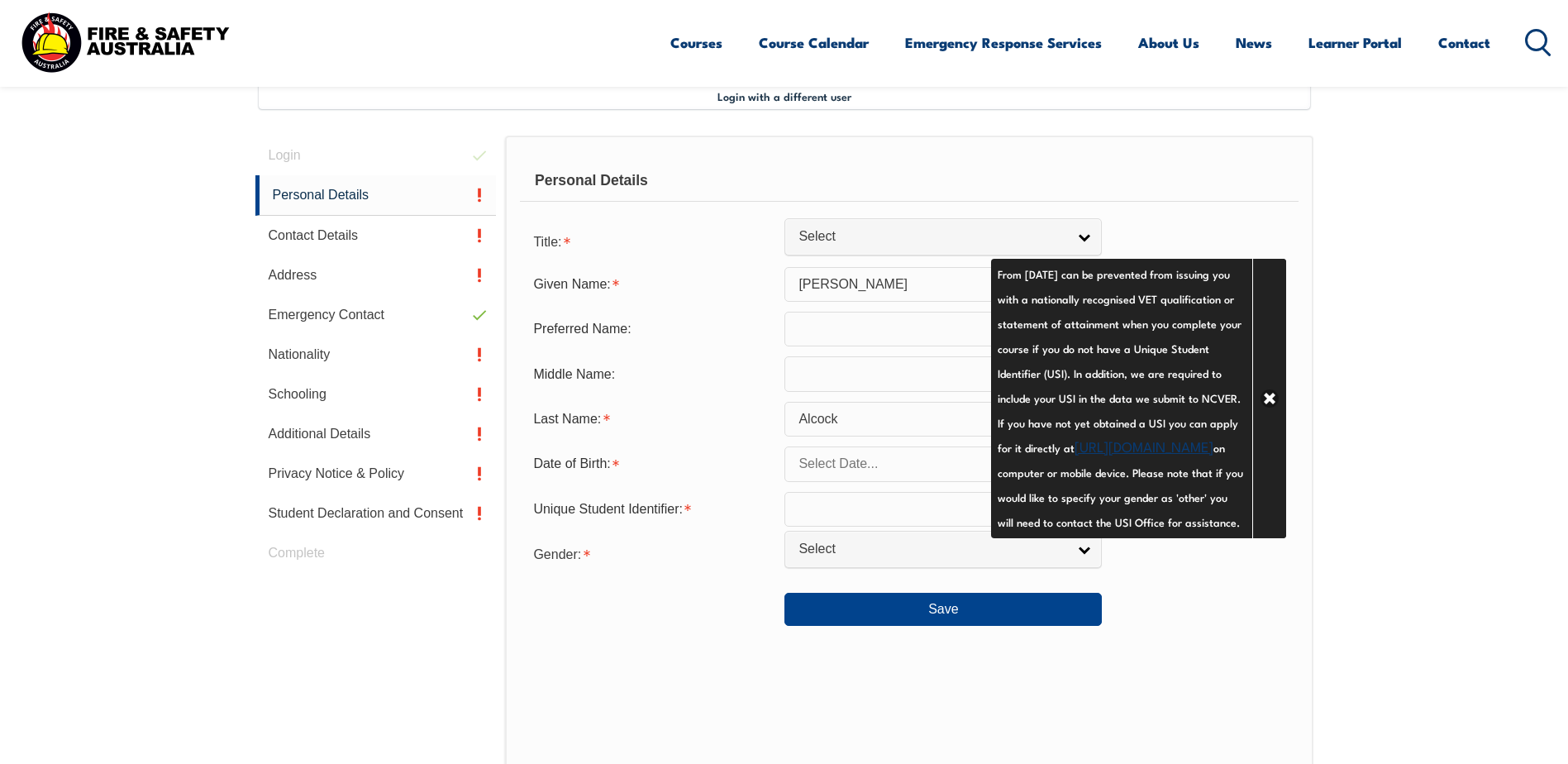
click at [1085, 455] on link "[URL][DOMAIN_NAME]" at bounding box center [1145, 445] width 139 height 20
